Goal: Find specific page/section: Find specific page/section

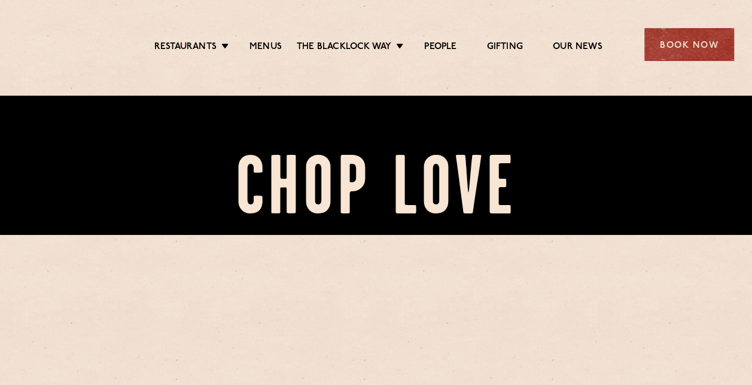
scroll to position [179, 0]
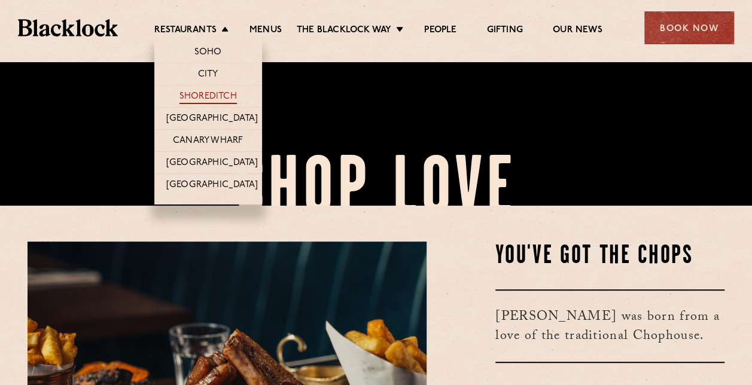
click at [220, 95] on link "Shoreditch" at bounding box center [207, 97] width 57 height 13
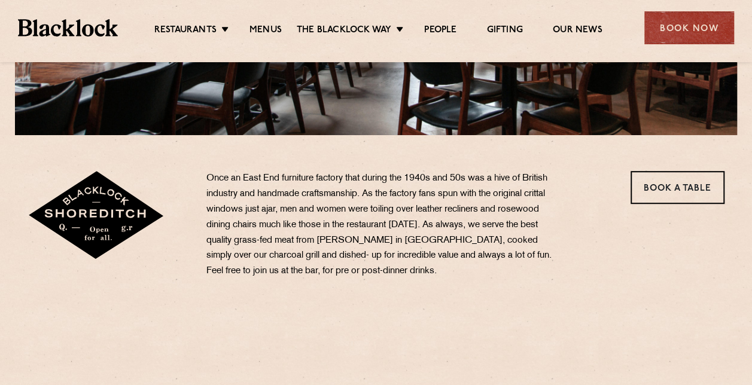
scroll to position [299, 0]
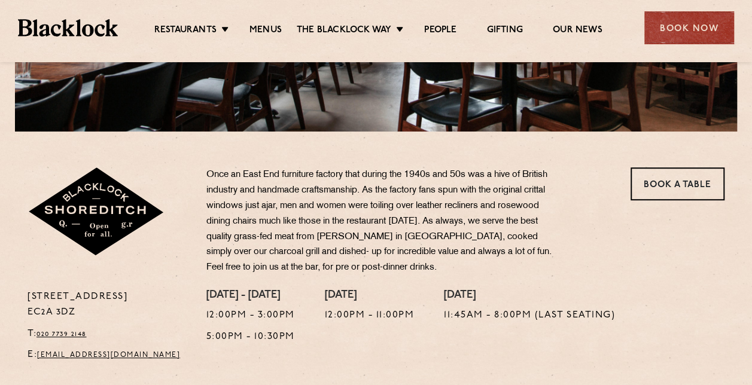
drag, startPoint x: 83, startPoint y: 313, endPoint x: 6, endPoint y: 313, distance: 77.1
click at [6, 313] on section "28-30 Rivington Street EC2A 3DZ T: 020 7739 2148 E: shoreditch@theblacklock.com…" at bounding box center [376, 250] width 752 height 237
drag, startPoint x: 6, startPoint y: 313, endPoint x: 50, endPoint y: 312, distance: 44.3
copy p "EC2A 3DZ"
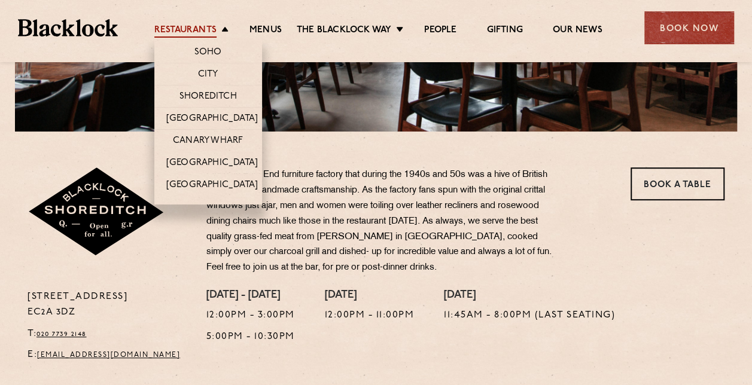
click at [195, 26] on link "Restaurants" at bounding box center [185, 31] width 62 height 13
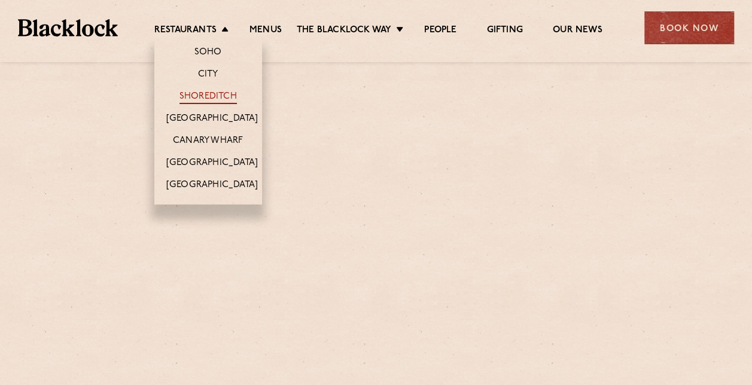
click at [215, 95] on link "Shoreditch" at bounding box center [207, 97] width 57 height 13
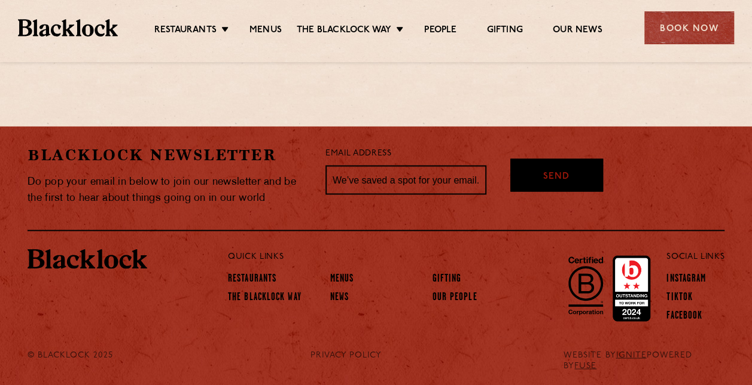
scroll to position [1063, 0]
click at [348, 274] on link "Menus" at bounding box center [342, 279] width 24 height 13
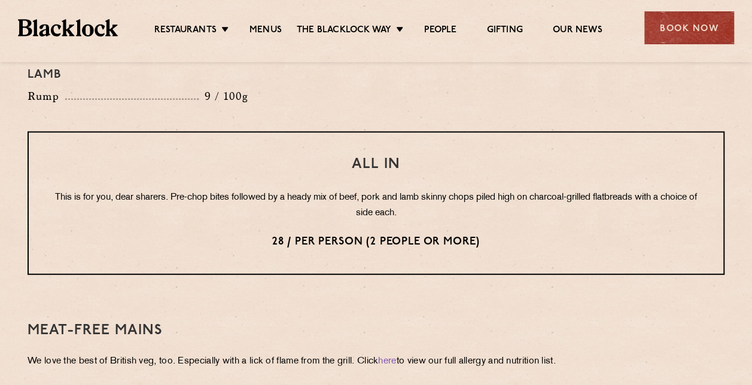
scroll to position [1296, 0]
